Goal: Transaction & Acquisition: Download file/media

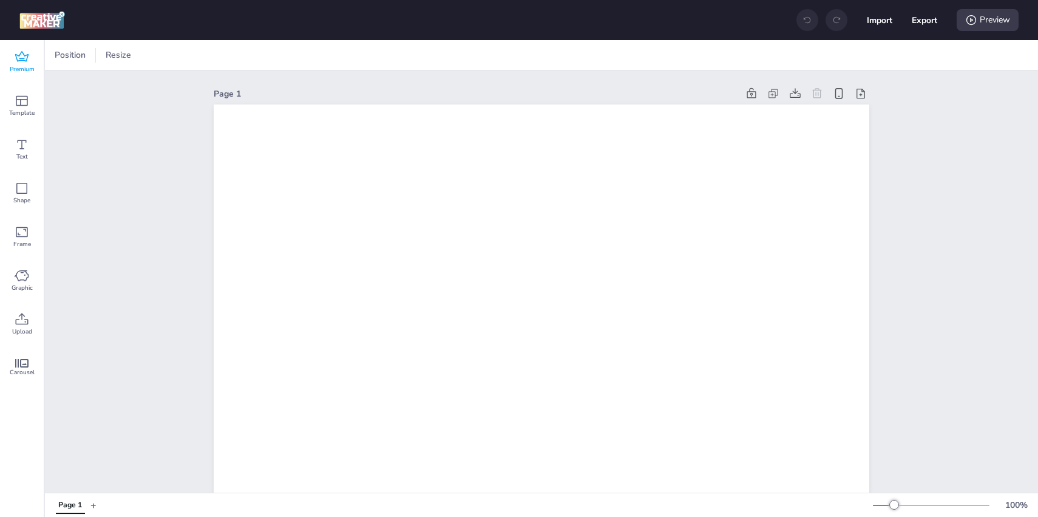
click at [21, 66] on span "Premium" at bounding box center [22, 69] width 25 height 10
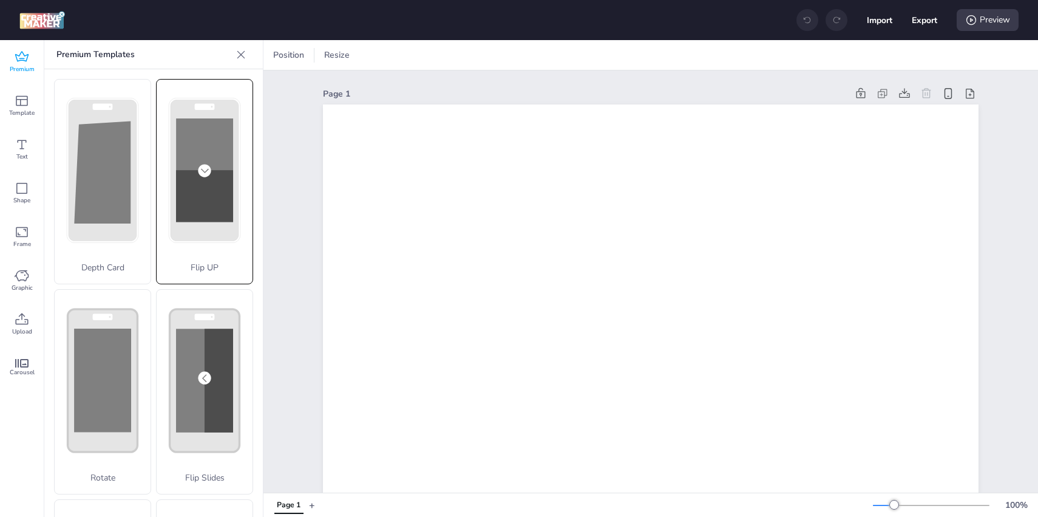
click at [138, 146] on rect at bounding box center [103, 170] width 70 height 143
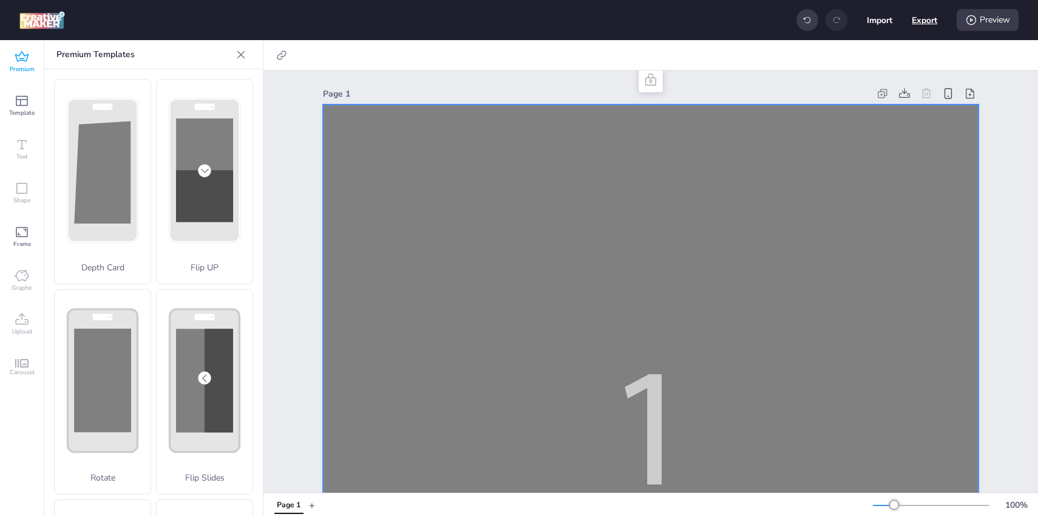
click at [924, 25] on button "Export" at bounding box center [924, 19] width 25 height 25
select select "html"
click at [986, 21] on div "Preview" at bounding box center [988, 20] width 62 height 22
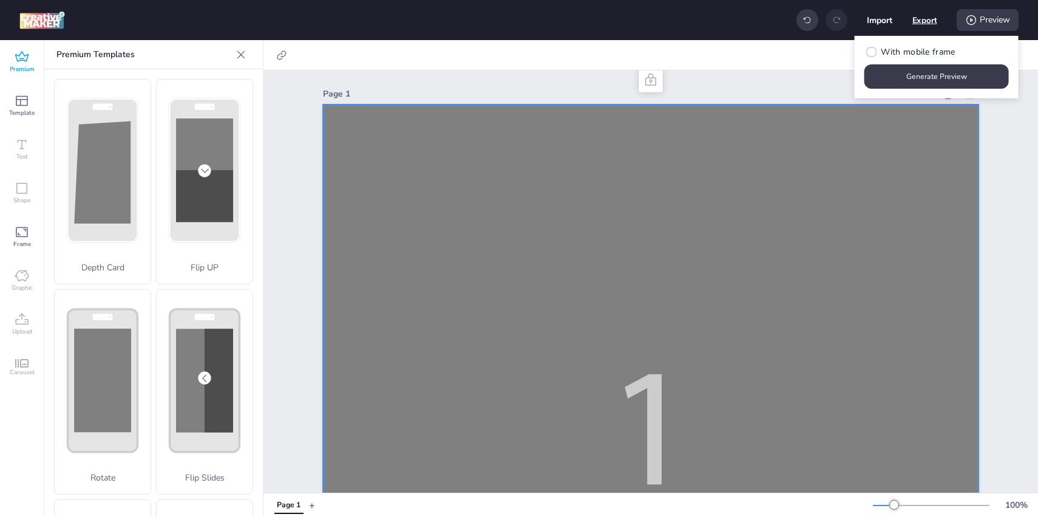
click at [929, 23] on button "Export" at bounding box center [924, 20] width 25 height 25
select select "html"
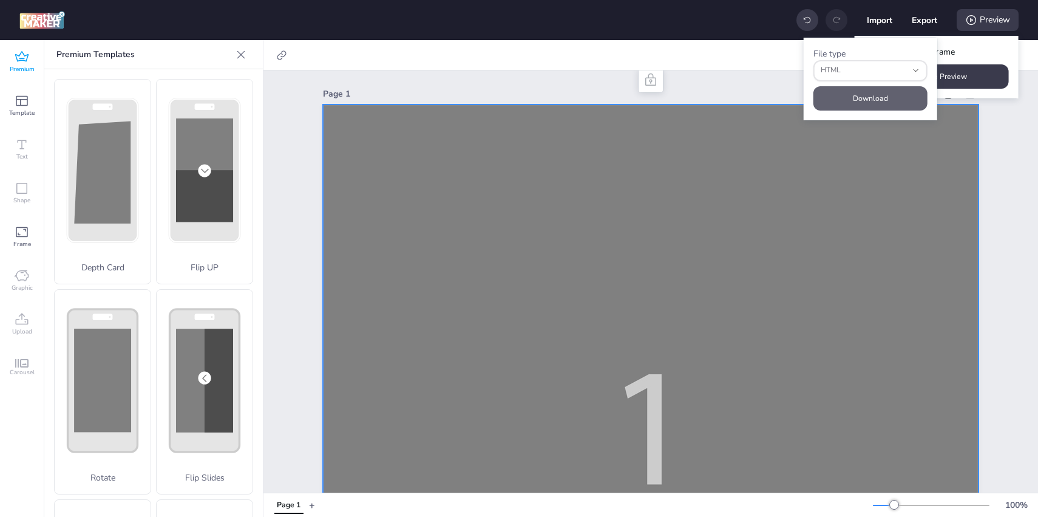
click at [866, 93] on button "Download" at bounding box center [871, 98] width 114 height 24
click at [985, 18] on div "Preview" at bounding box center [988, 20] width 62 height 22
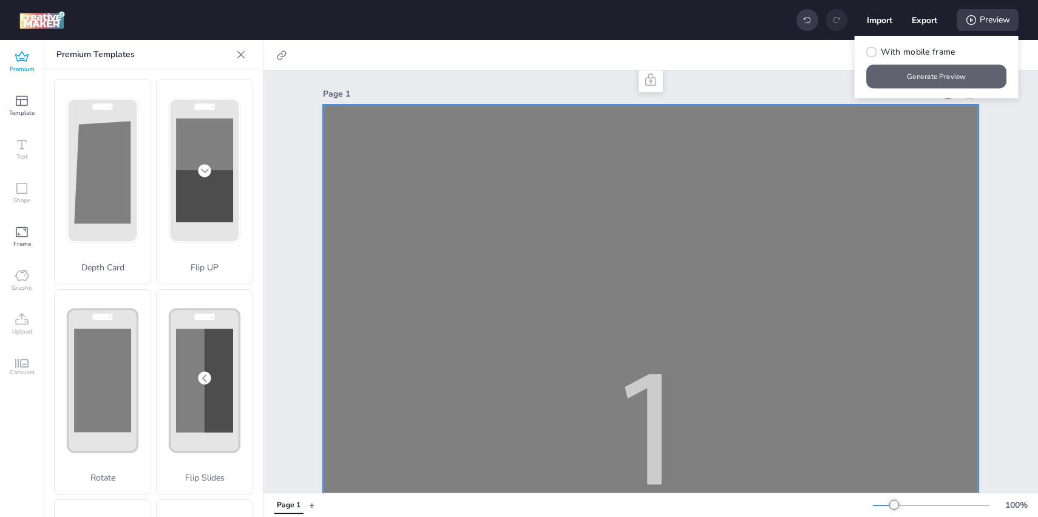
click at [929, 75] on button "Generate Preview" at bounding box center [937, 77] width 140 height 24
